Goal: Task Accomplishment & Management: Use online tool/utility

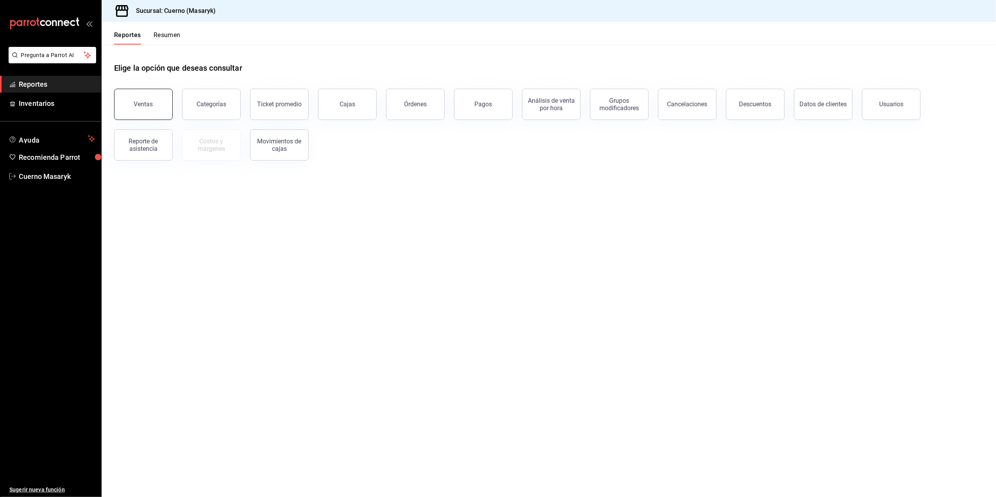
click at [161, 106] on button "Ventas" at bounding box center [143, 104] width 59 height 31
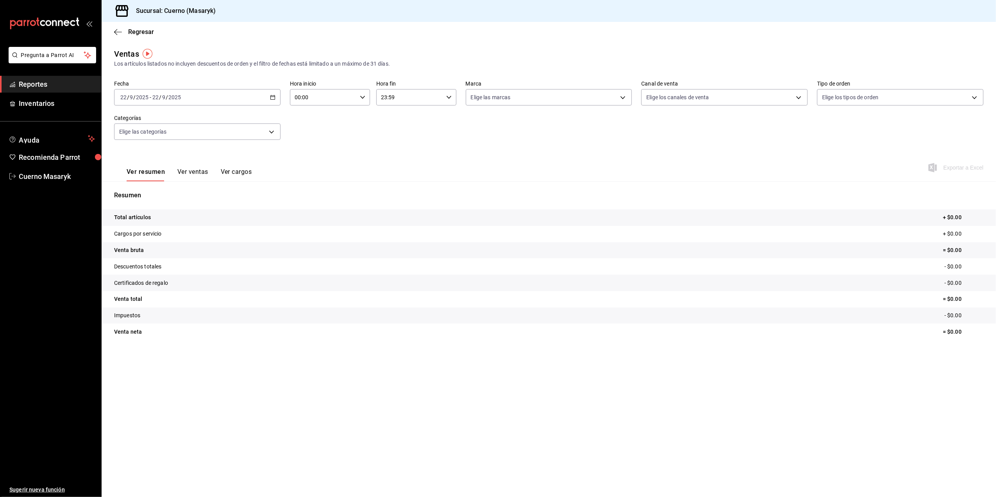
click at [277, 96] on div "[DATE] [DATE] - [DATE] [DATE]" at bounding box center [197, 97] width 166 height 16
click at [166, 190] on span "Rango de fechas" at bounding box center [151, 191] width 61 height 8
click at [204, 188] on button "15" at bounding box center [204, 184] width 14 height 14
click at [205, 197] on button "22" at bounding box center [204, 201] width 14 height 14
click at [365, 100] on div "00:00 Hora inicio" at bounding box center [330, 97] width 80 height 16
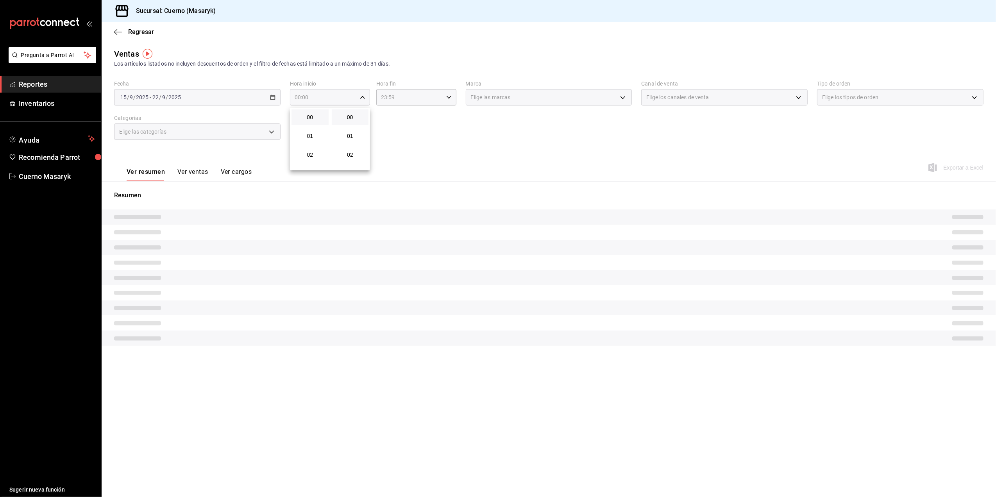
click at [363, 99] on div at bounding box center [498, 248] width 996 height 497
click at [362, 99] on icon "button" at bounding box center [362, 97] width 5 height 5
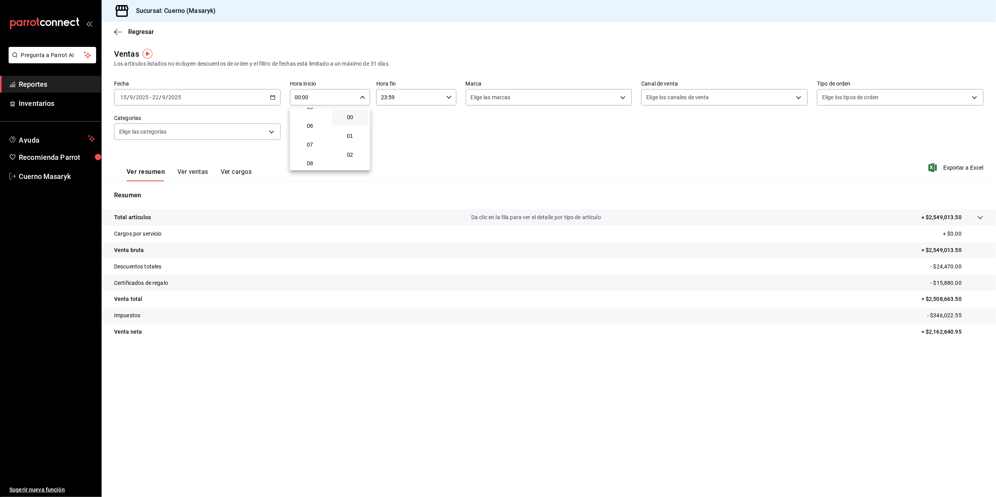
scroll to position [52, 0]
click at [315, 158] on span "05" at bounding box center [310, 159] width 28 height 6
type input "05:00"
click at [446, 94] on div at bounding box center [498, 248] width 996 height 497
click at [448, 98] on \(Stroke\) "button" at bounding box center [448, 97] width 5 height 3
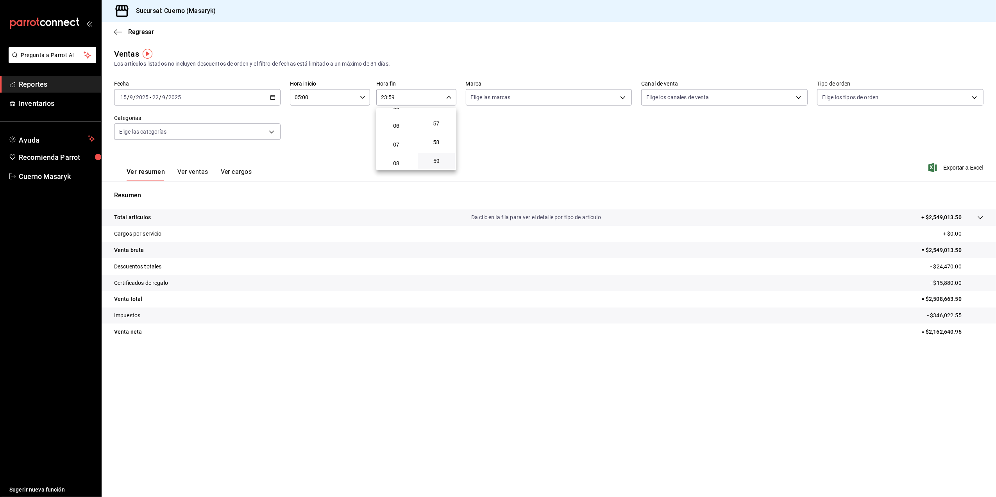
scroll to position [52, 0]
click at [396, 155] on button "05" at bounding box center [396, 159] width 37 height 16
click at [443, 117] on span "00" at bounding box center [437, 117] width 28 height 6
type input "05:00"
click at [519, 103] on div at bounding box center [498, 248] width 996 height 497
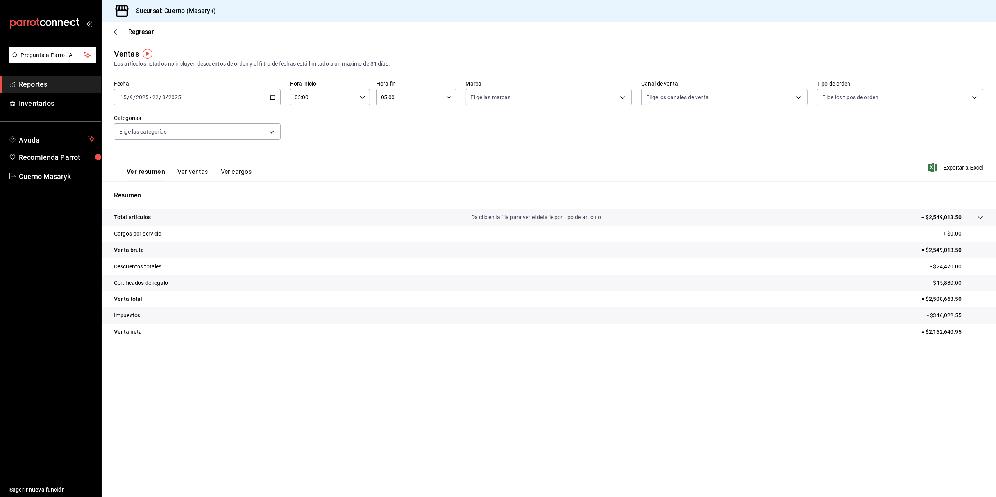
click at [519, 103] on body "Pregunta a Parrot AI Reportes Inventarios Ayuda Recomienda Parrot Cuerno Masary…" at bounding box center [498, 248] width 996 height 497
click at [525, 123] on li "Ver todas" at bounding box center [549, 126] width 166 height 23
type input "4ea0d660-02b3-4785-bb88-48b5ef6e196c"
checkbox input "true"
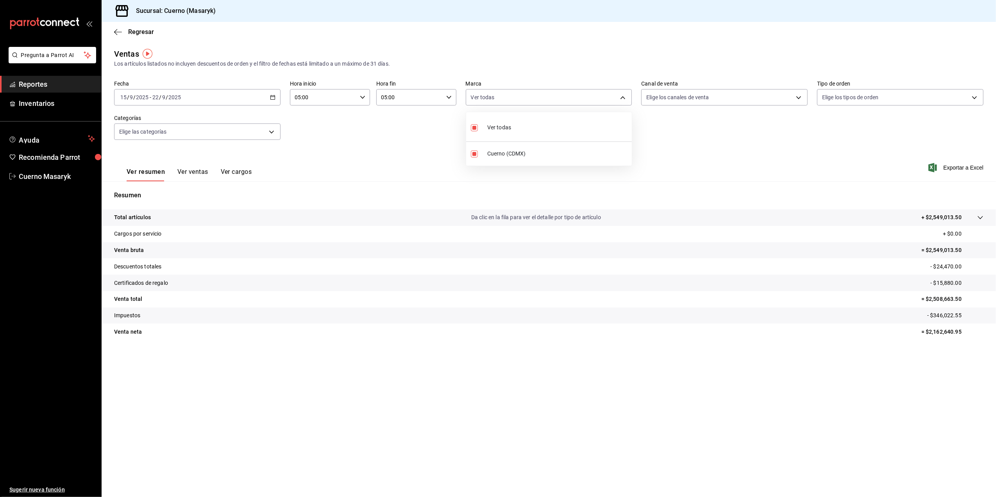
click at [686, 99] on div at bounding box center [498, 248] width 996 height 497
click at [686, 99] on body "Pregunta a Parrot AI Reportes Inventarios Ayuda Recomienda Parrot Cuerno Masary…" at bounding box center [498, 248] width 996 height 497
click at [688, 125] on li "Ver todos" at bounding box center [725, 126] width 166 height 23
type input "PARROT,UBER_EATS,RAPPI,DIDI_FOOD,ONLINE"
checkbox input "true"
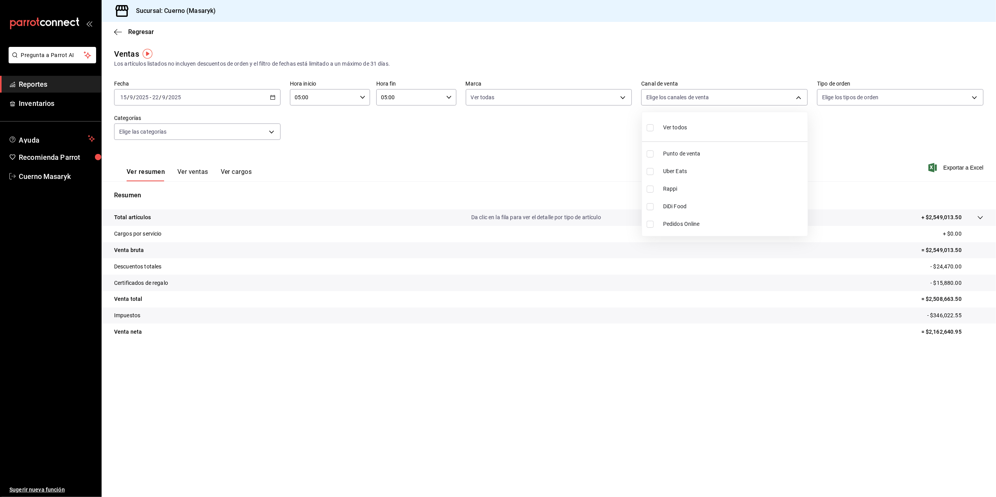
checkbox input "true"
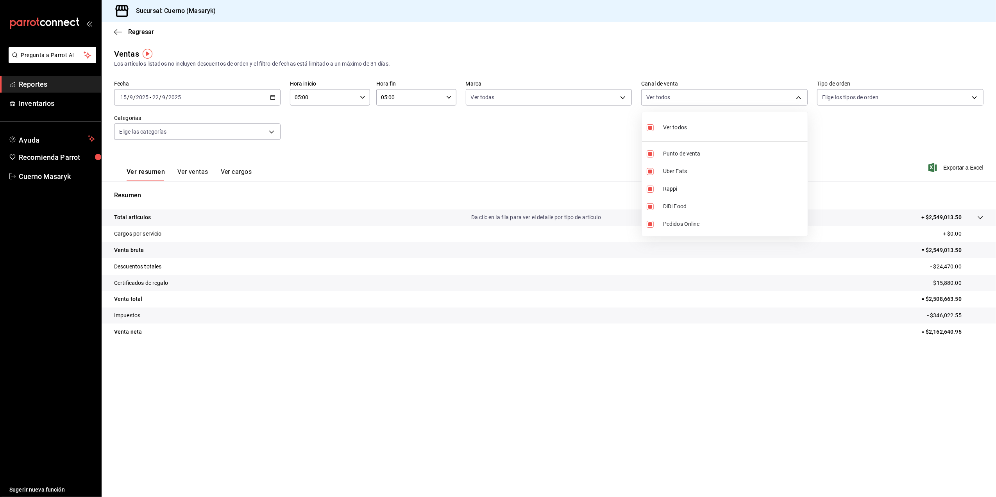
click at [892, 102] on div at bounding box center [498, 248] width 996 height 497
click at [893, 100] on body "Pregunta a Parrot AI Reportes Inventarios Ayuda Recomienda Parrot Cuerno Masary…" at bounding box center [498, 248] width 996 height 497
click at [855, 126] on span "Ver todos" at bounding box center [850, 127] width 24 height 8
type input "d8208262-291b-4595-bbfa-ed1e8660efdb,73ecdc8a-b505-4242-b24a-d5f1595b9b0a,EXTER…"
checkbox input "true"
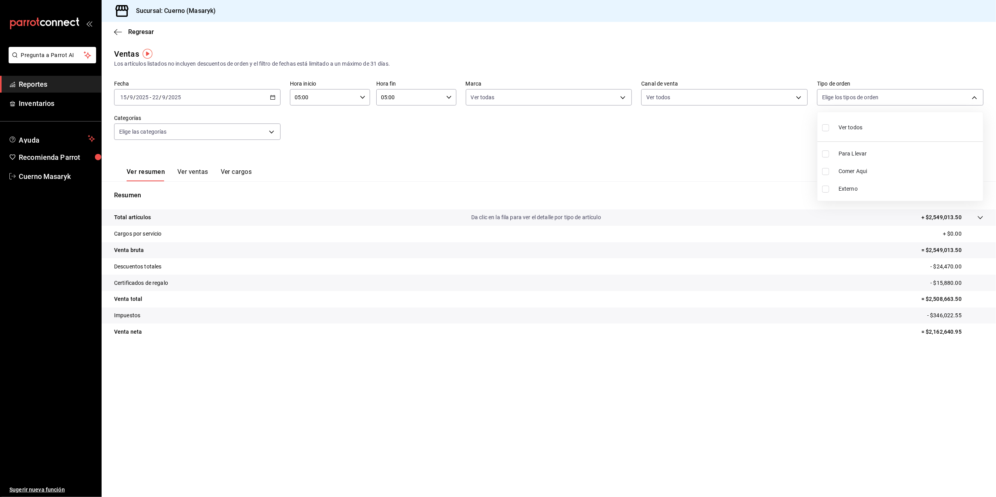
checkbox input "true"
click at [290, 122] on div at bounding box center [498, 248] width 996 height 497
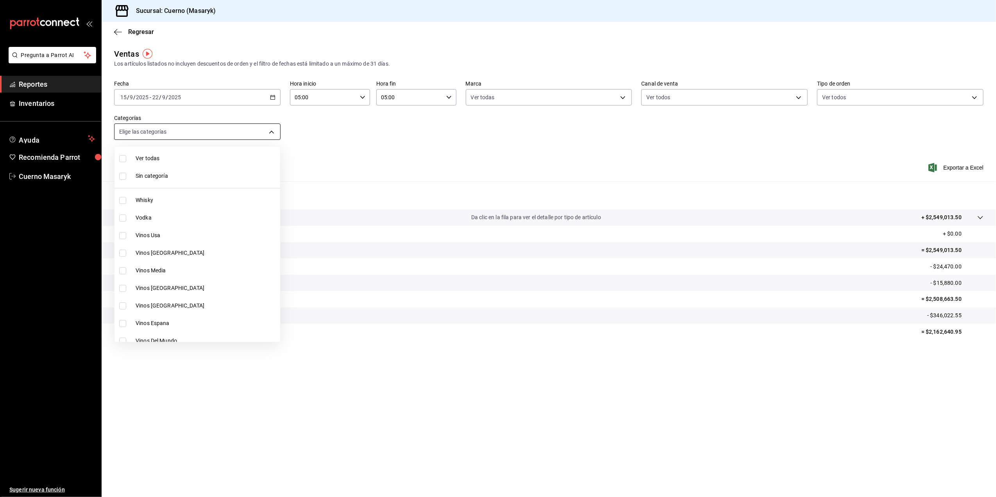
click at [264, 129] on body "Pregunta a Parrot AI Reportes Inventarios Ayuda Recomienda Parrot Cuerno Masary…" at bounding box center [498, 248] width 996 height 497
click at [259, 152] on li "Ver todas" at bounding box center [197, 159] width 166 height 18
type input "c67b51a2-384c-483e-a5be-40afd3eac247,ec1a4520-4a99-4810-921e-4abf40ebc8c6,cd2d5…"
checkbox input "true"
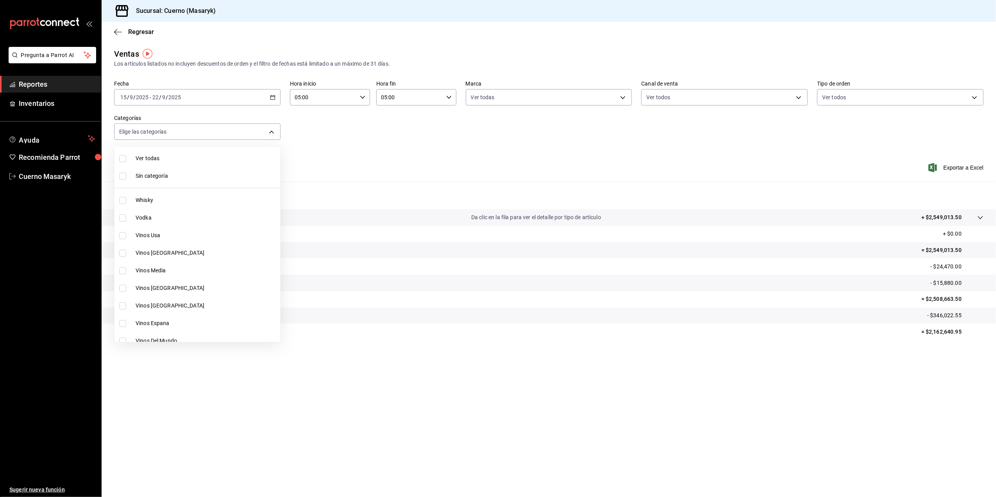
checkbox input "true"
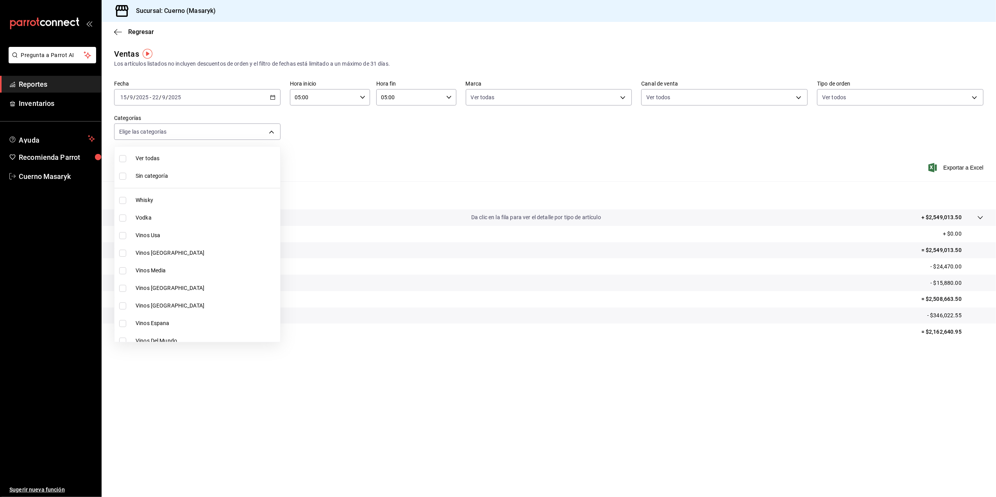
checkbox input "true"
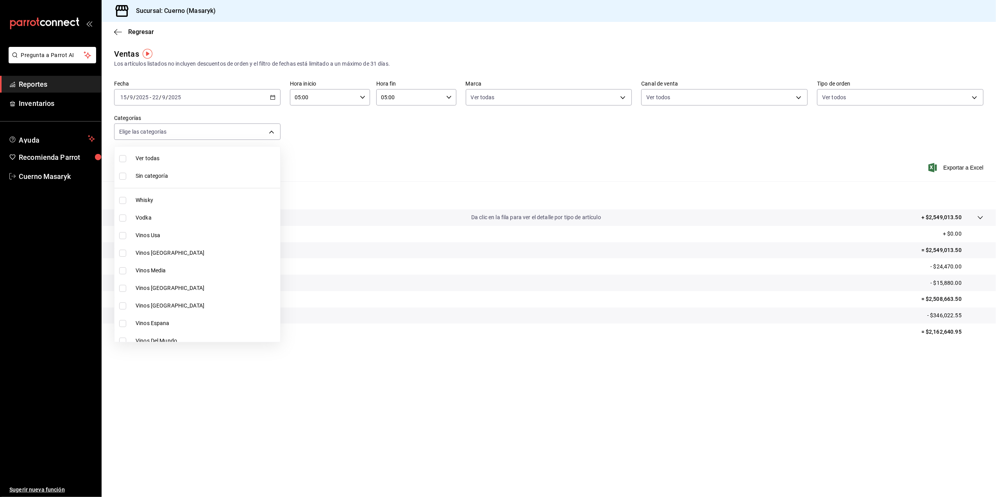
checkbox input "true"
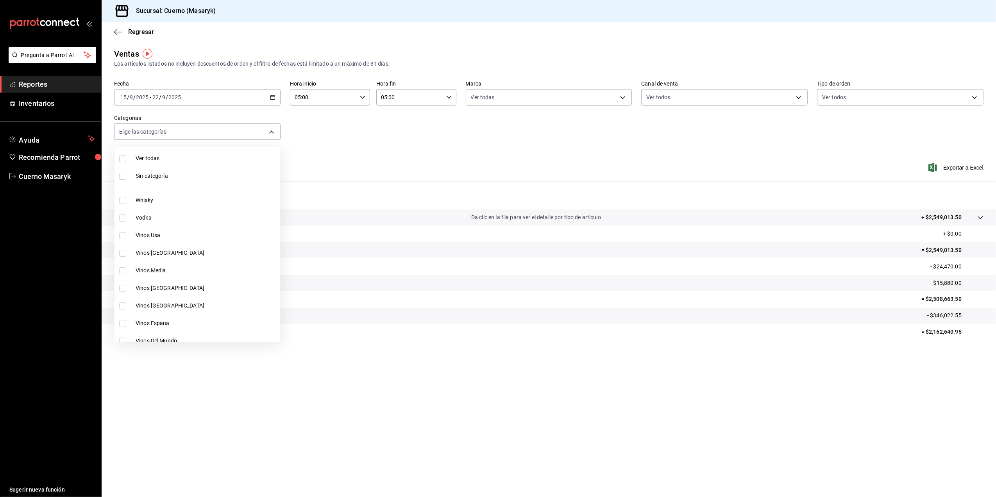
checkbox input "true"
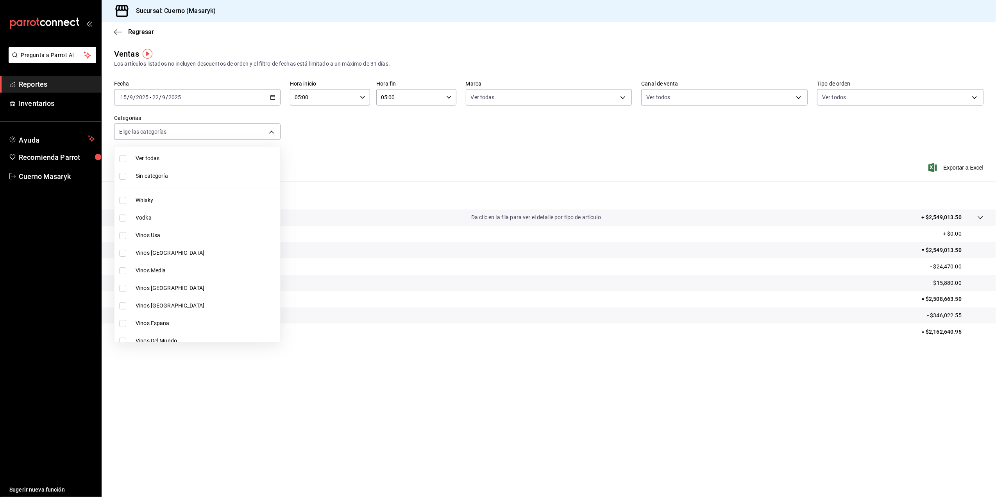
checkbox input "true"
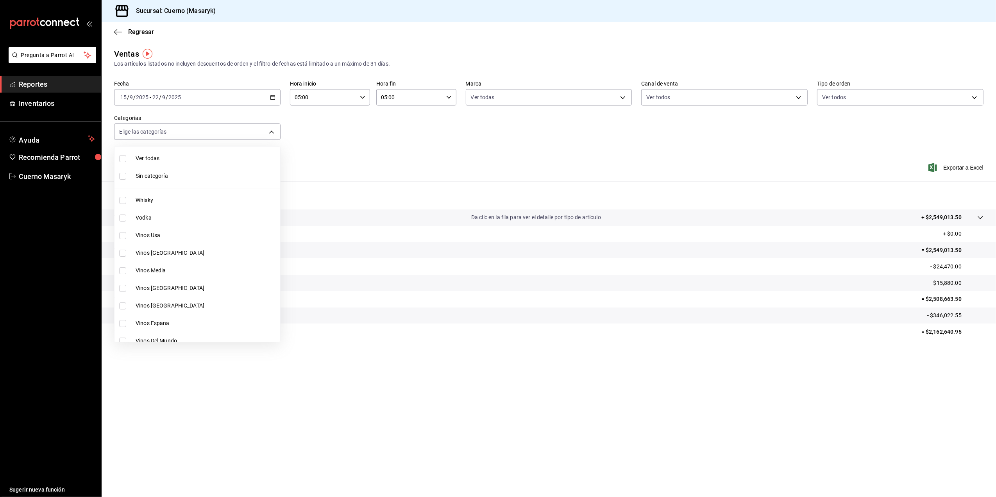
checkbox input "true"
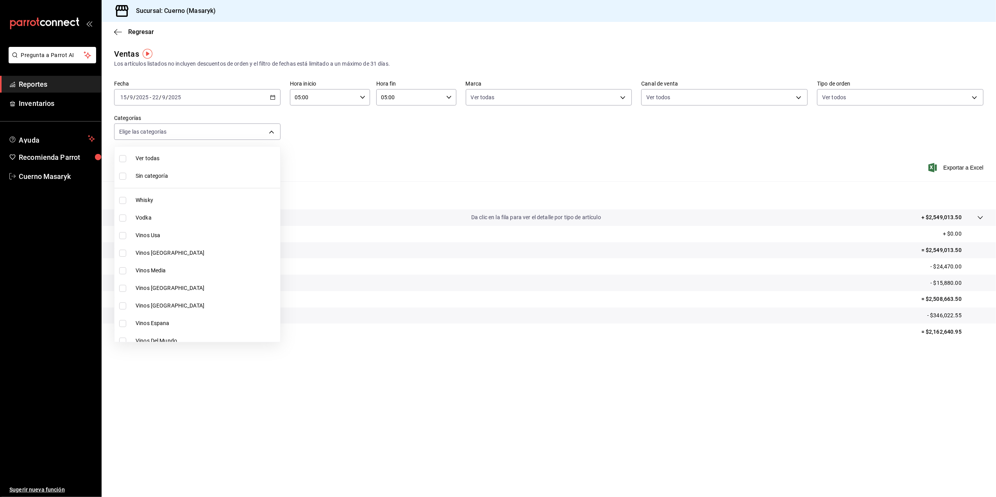
checkbox input "true"
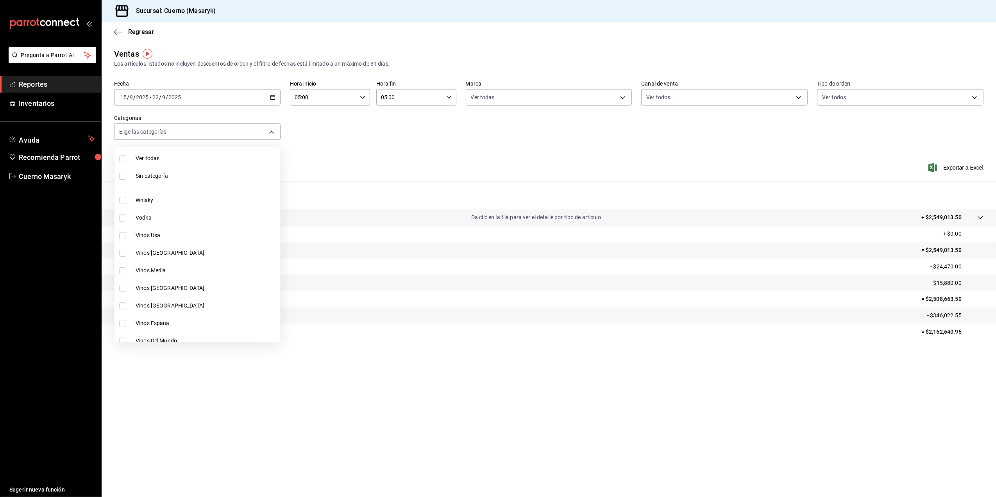
checkbox input "true"
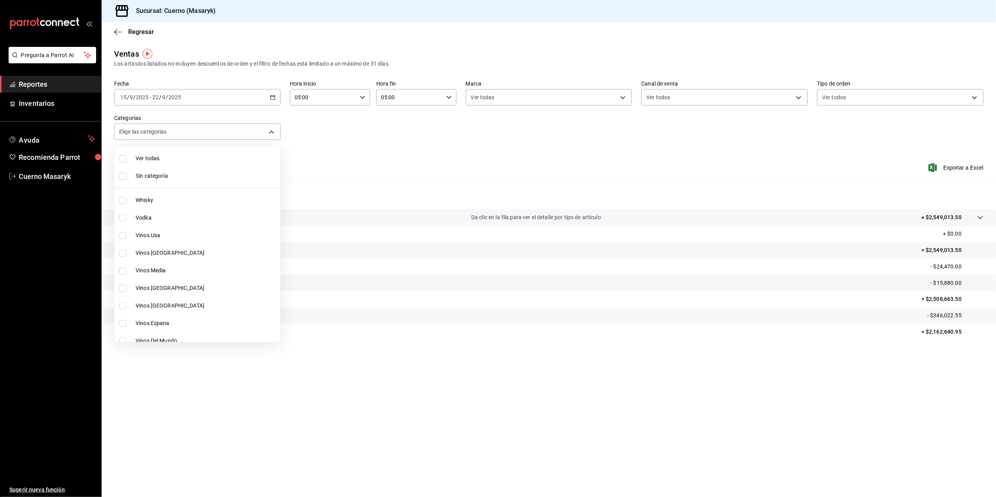
checkbox input "true"
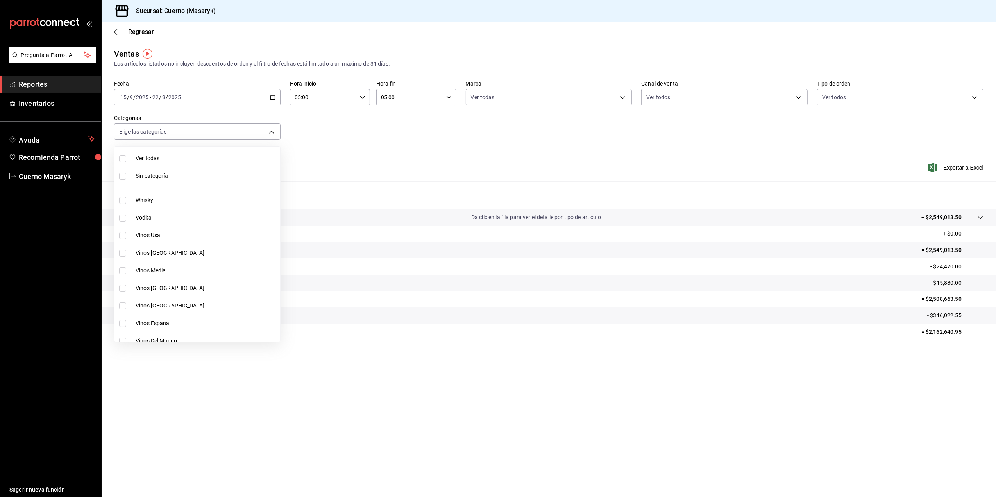
checkbox input "true"
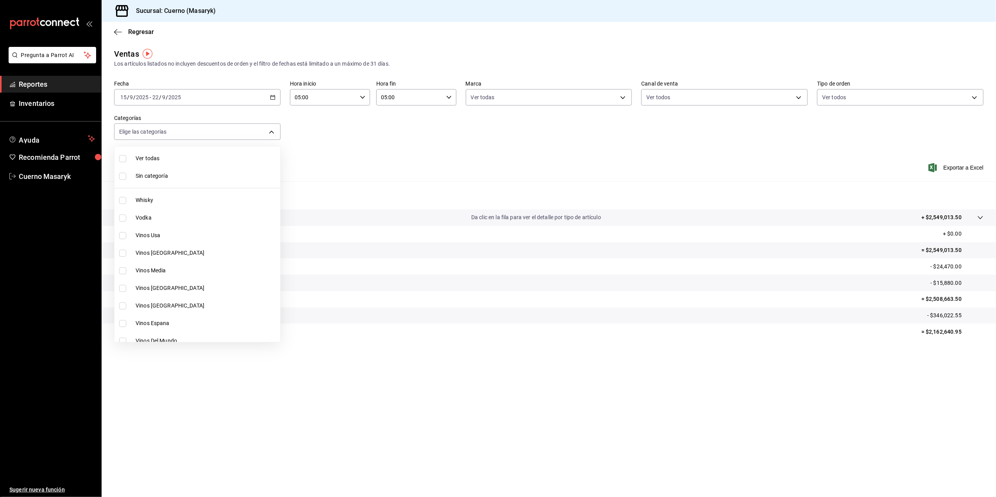
checkbox input "true"
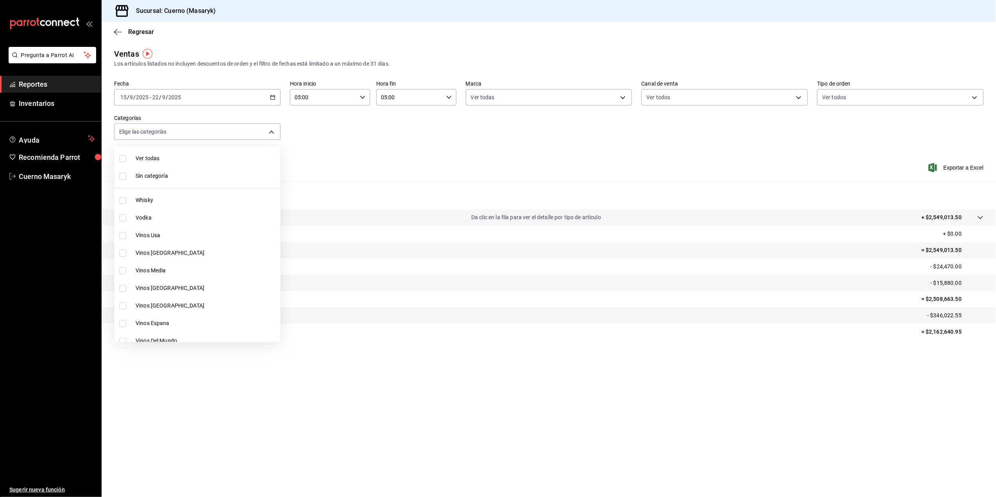
checkbox input "true"
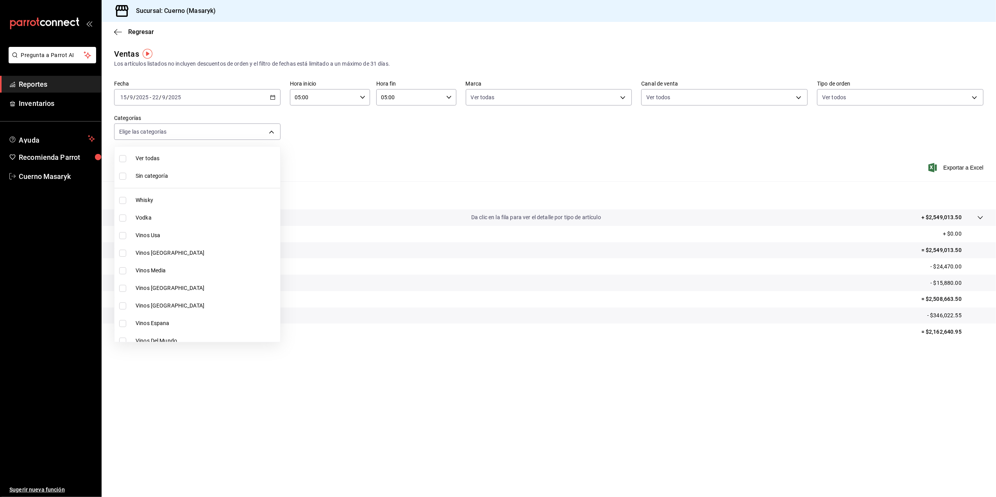
checkbox input "true"
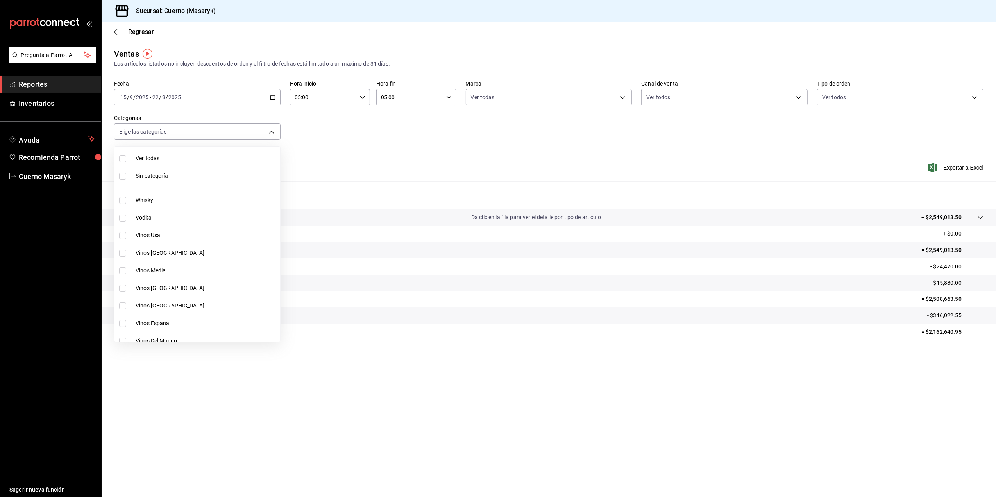
checkbox input "true"
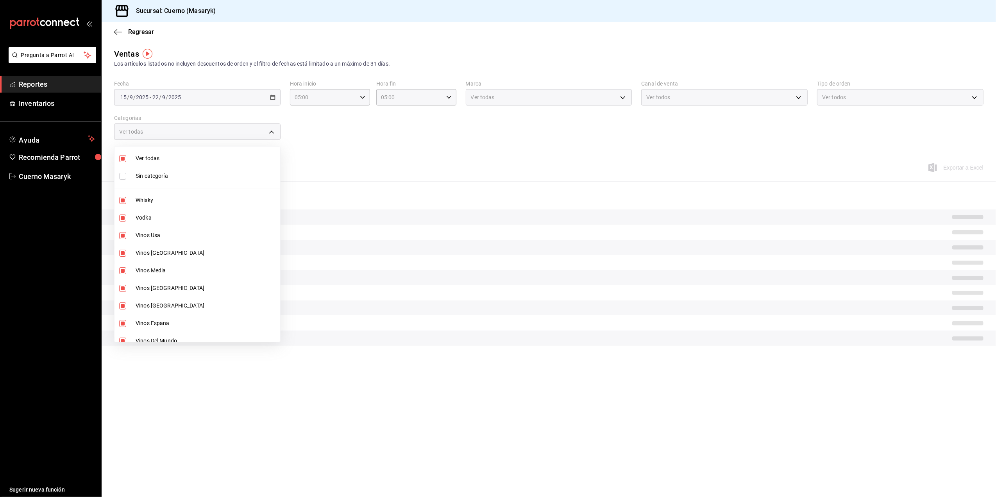
click at [569, 152] on div at bounding box center [498, 248] width 996 height 497
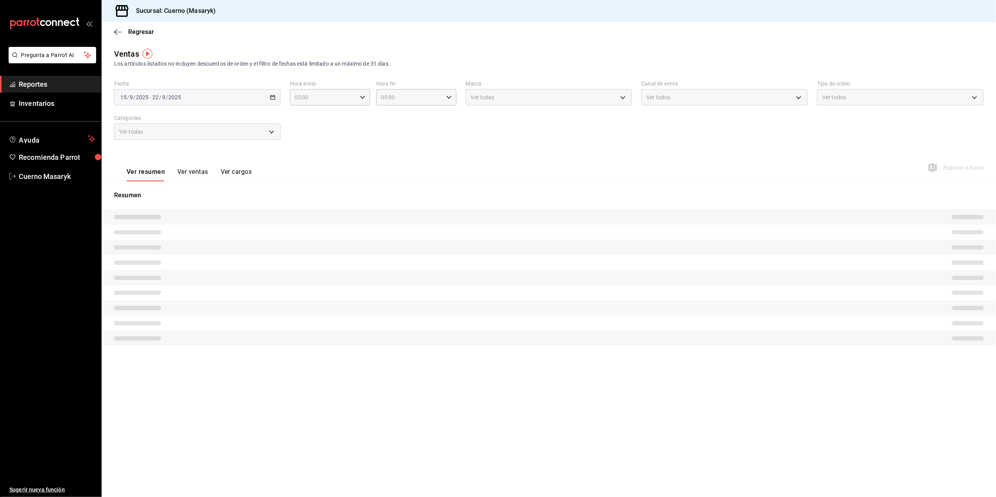
click at [969, 166] on div "Exportar a Excel" at bounding box center [957, 167] width 54 height 9
click at [964, 166] on div "Exportar a Excel" at bounding box center [957, 167] width 54 height 9
click at [956, 166] on div "Exportar a Excel" at bounding box center [957, 167] width 54 height 9
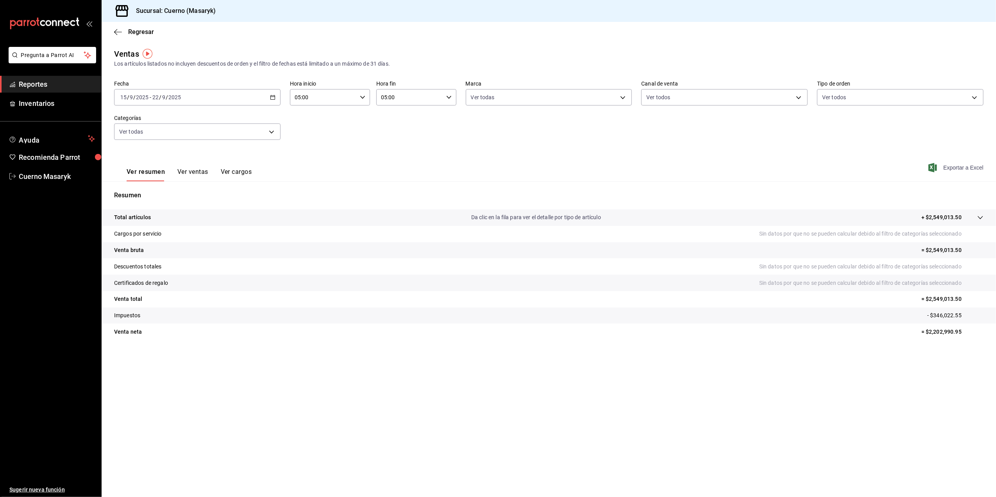
click at [967, 164] on span "Exportar a Excel" at bounding box center [957, 167] width 54 height 9
drag, startPoint x: 330, startPoint y: 129, endPoint x: 326, endPoint y: 127, distance: 5.2
click at [330, 129] on div "Fecha [DATE] [DATE] - [DATE] [DATE] Hora inicio 05:00 Hora inicio Hora fin 05:0…" at bounding box center [548, 114] width 869 height 69
click at [969, 168] on span "Exportar a Excel" at bounding box center [957, 167] width 54 height 9
click at [191, 171] on button "Ver ventas" at bounding box center [192, 174] width 31 height 13
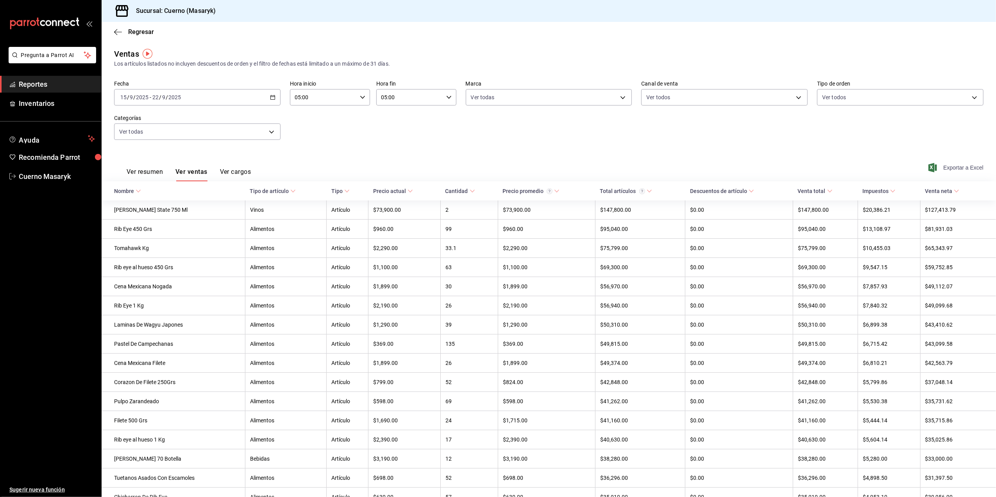
click at [966, 169] on span "Exportar a Excel" at bounding box center [957, 167] width 54 height 9
